Goal: Transaction & Acquisition: Obtain resource

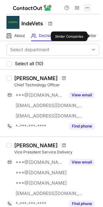
click at [88, 6] on span at bounding box center [87, 7] width 5 height 5
drag, startPoint x: 85, startPoint y: 7, endPoint x: 42, endPoint y: 1, distance: 43.2
click at [85, 6] on span at bounding box center [87, 7] width 5 height 5
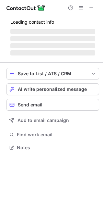
scroll to position [157, 103]
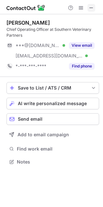
click at [89, 9] on span at bounding box center [91, 7] width 5 height 5
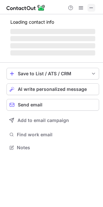
scroll to position [151, 103]
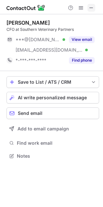
click at [90, 9] on span at bounding box center [91, 7] width 5 height 5
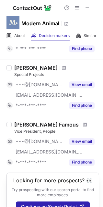
scroll to position [475, 0]
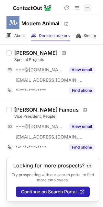
click at [87, 5] on span at bounding box center [87, 7] width 5 height 5
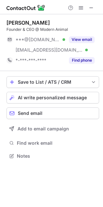
scroll to position [151, 103]
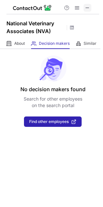
click at [86, 7] on span at bounding box center [87, 7] width 5 height 5
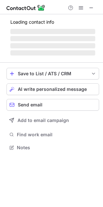
scroll to position [151, 103]
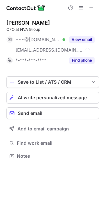
scroll to position [151, 103]
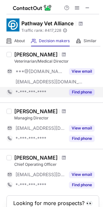
scroll to position [324, 0]
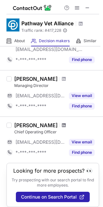
click at [62, 124] on span at bounding box center [64, 125] width 4 height 5
click at [62, 77] on span at bounding box center [64, 78] width 4 height 5
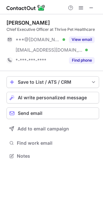
scroll to position [151, 103]
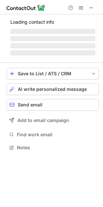
scroll to position [157, 103]
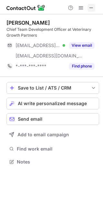
click at [90, 6] on span at bounding box center [91, 7] width 5 height 5
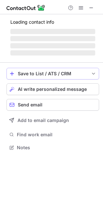
scroll to position [141, 103]
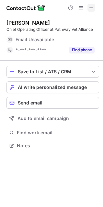
click at [93, 9] on span at bounding box center [91, 7] width 5 height 5
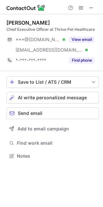
scroll to position [151, 103]
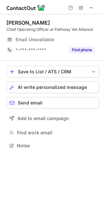
scroll to position [141, 103]
click at [90, 10] on span at bounding box center [91, 7] width 5 height 5
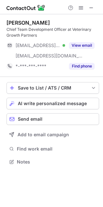
scroll to position [157, 103]
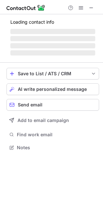
scroll to position [141, 103]
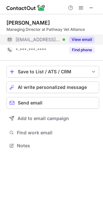
click at [82, 41] on button "View email" at bounding box center [82, 39] width 26 height 6
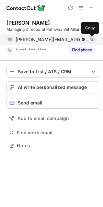
click at [92, 38] on span at bounding box center [91, 39] width 5 height 5
